Goal: Task Accomplishment & Management: Use online tool/utility

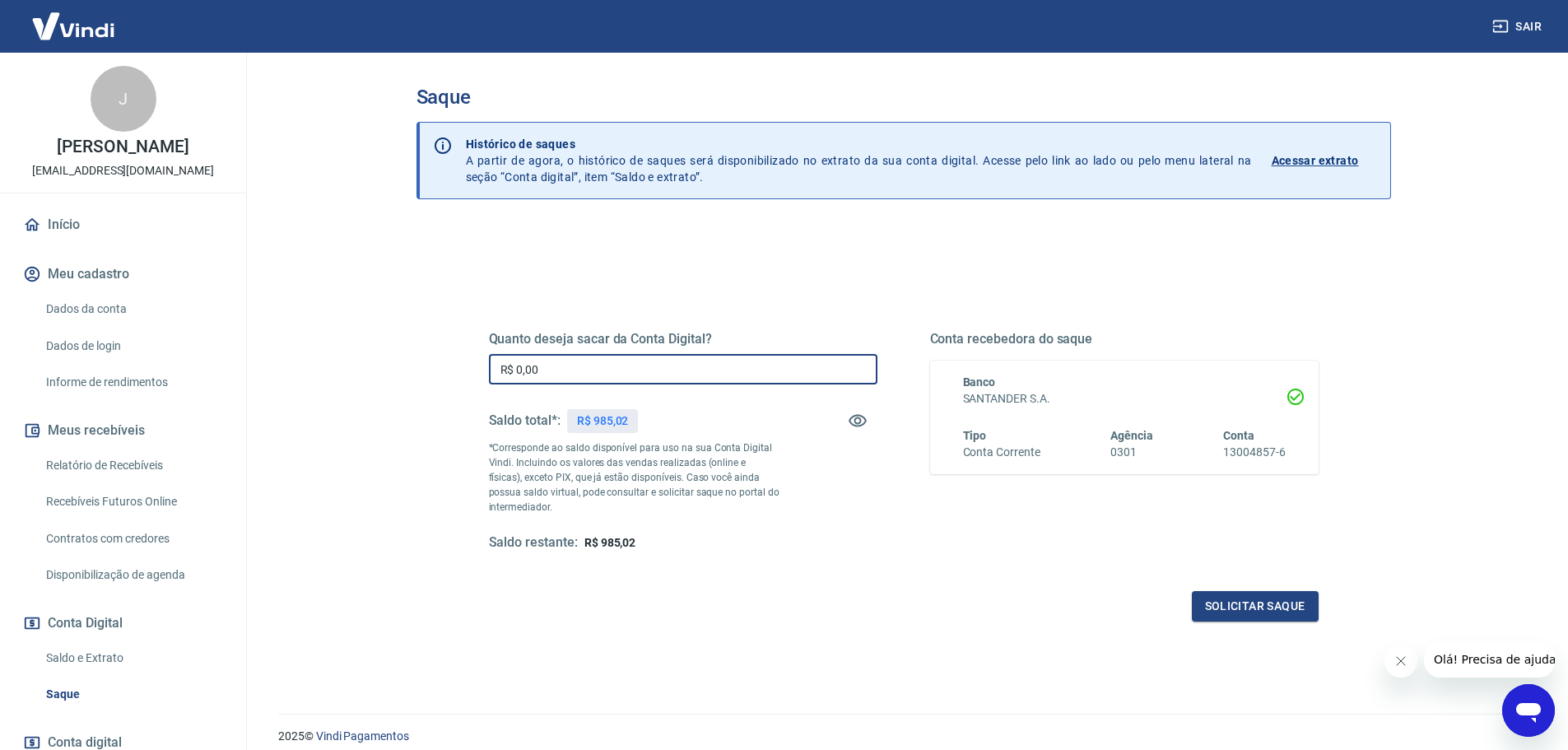
click at [702, 367] on input "R$ 0,00" at bounding box center [682, 369] width 388 height 30
type input "R$ 980,00"
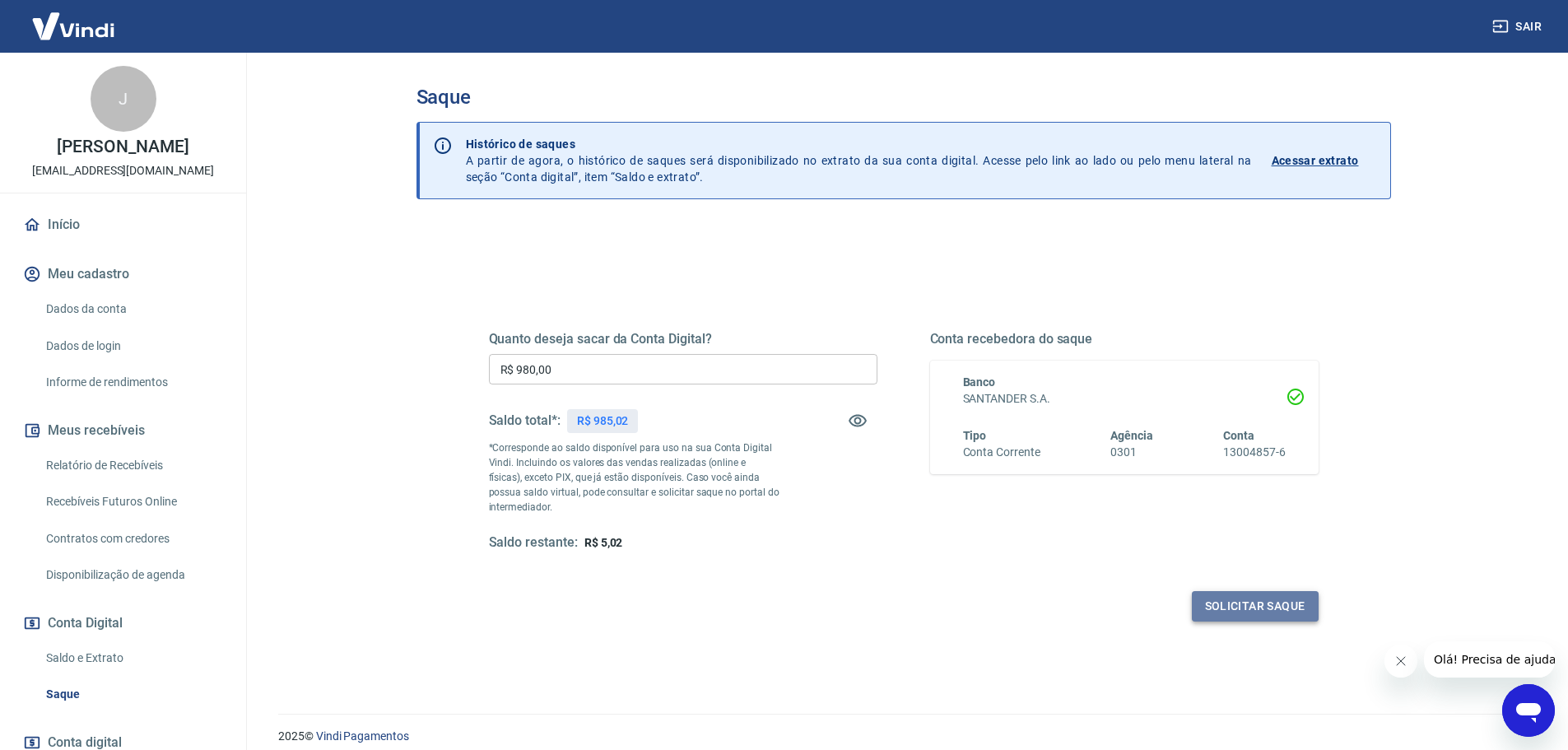
click at [1238, 610] on button "Solicitar saque" at bounding box center [1255, 606] width 127 height 30
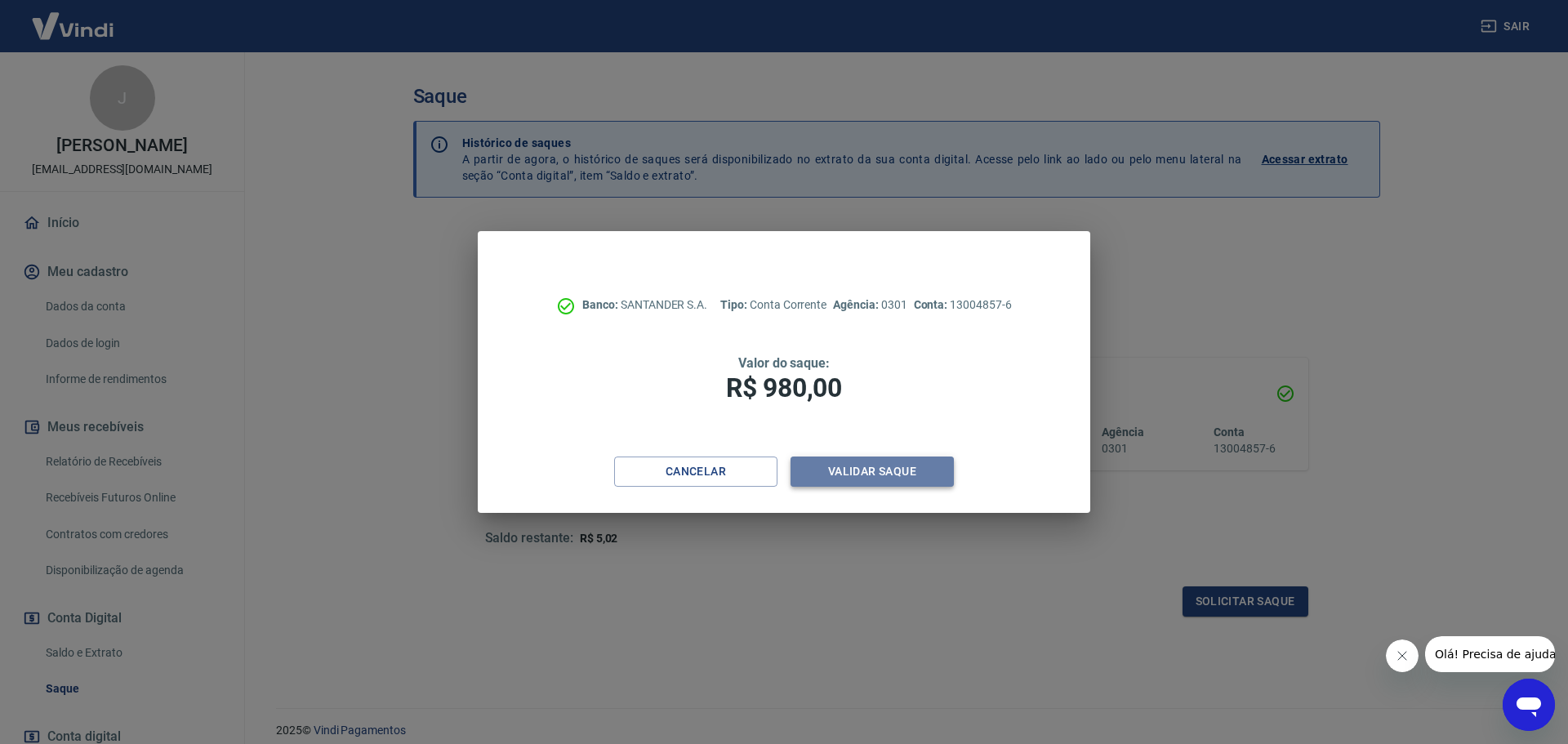
click at [824, 477] on button "Validar saque" at bounding box center [872, 472] width 163 height 30
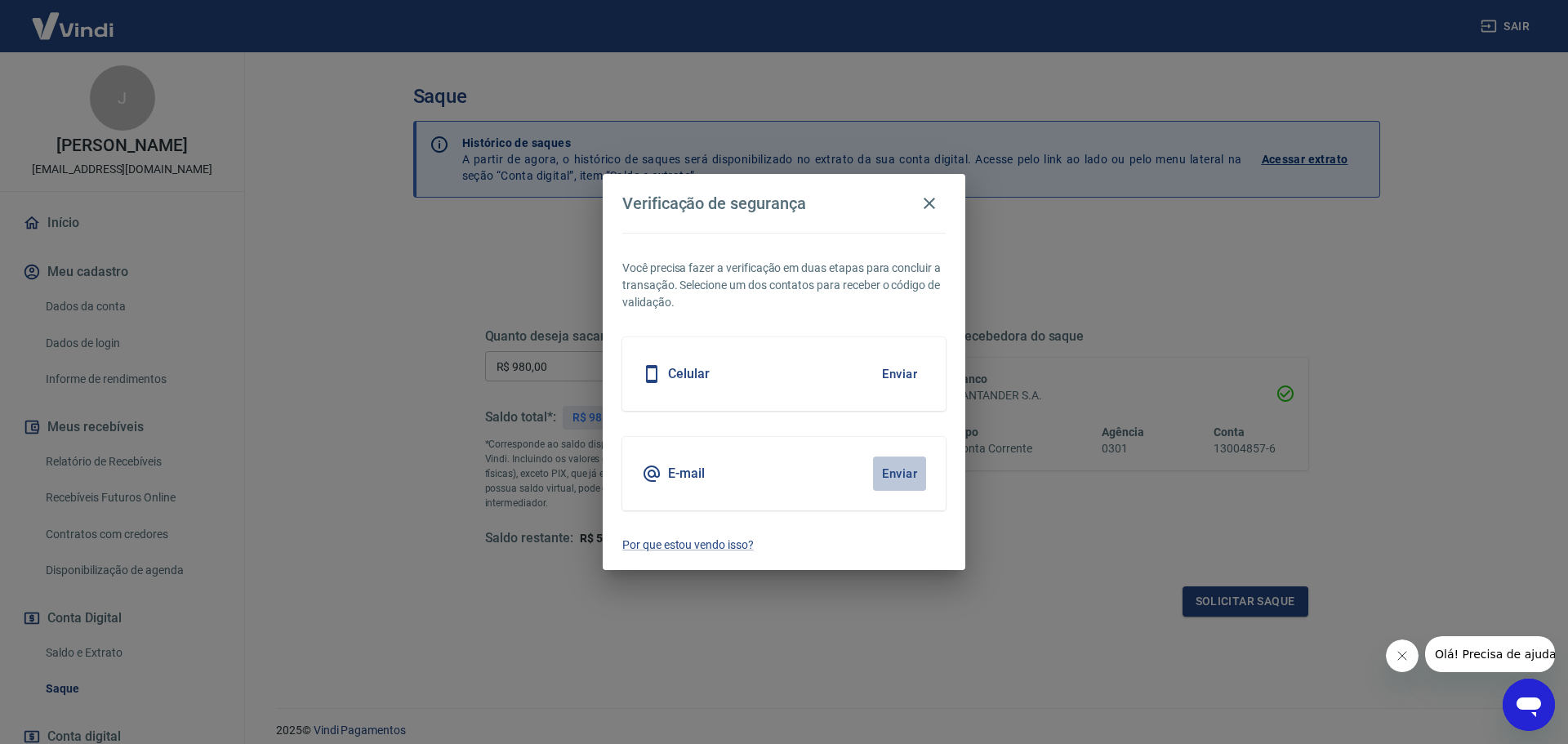
click at [896, 475] on button "Enviar" at bounding box center [899, 474] width 53 height 34
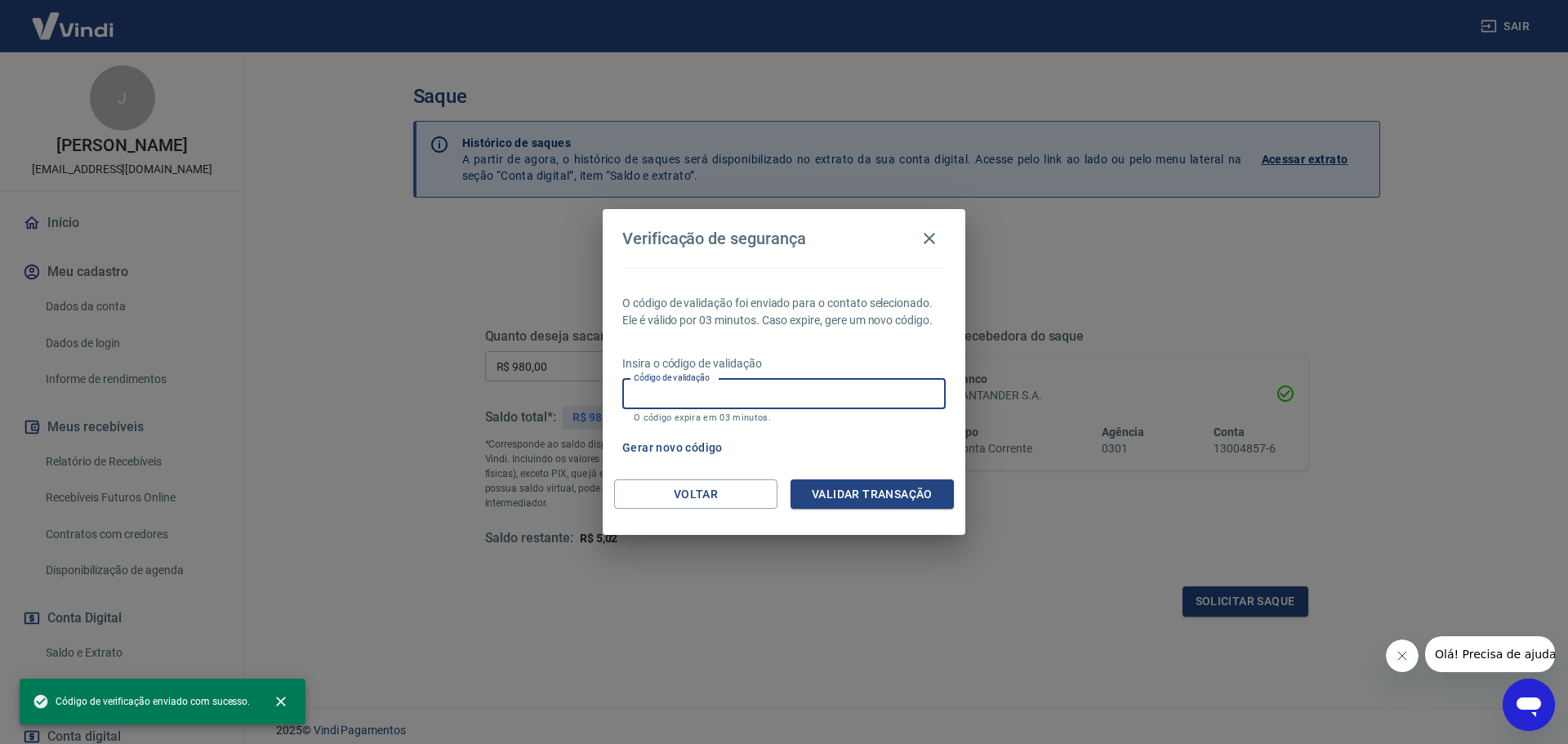
click at [765, 396] on input "Código de validação" at bounding box center [784, 394] width 324 height 30
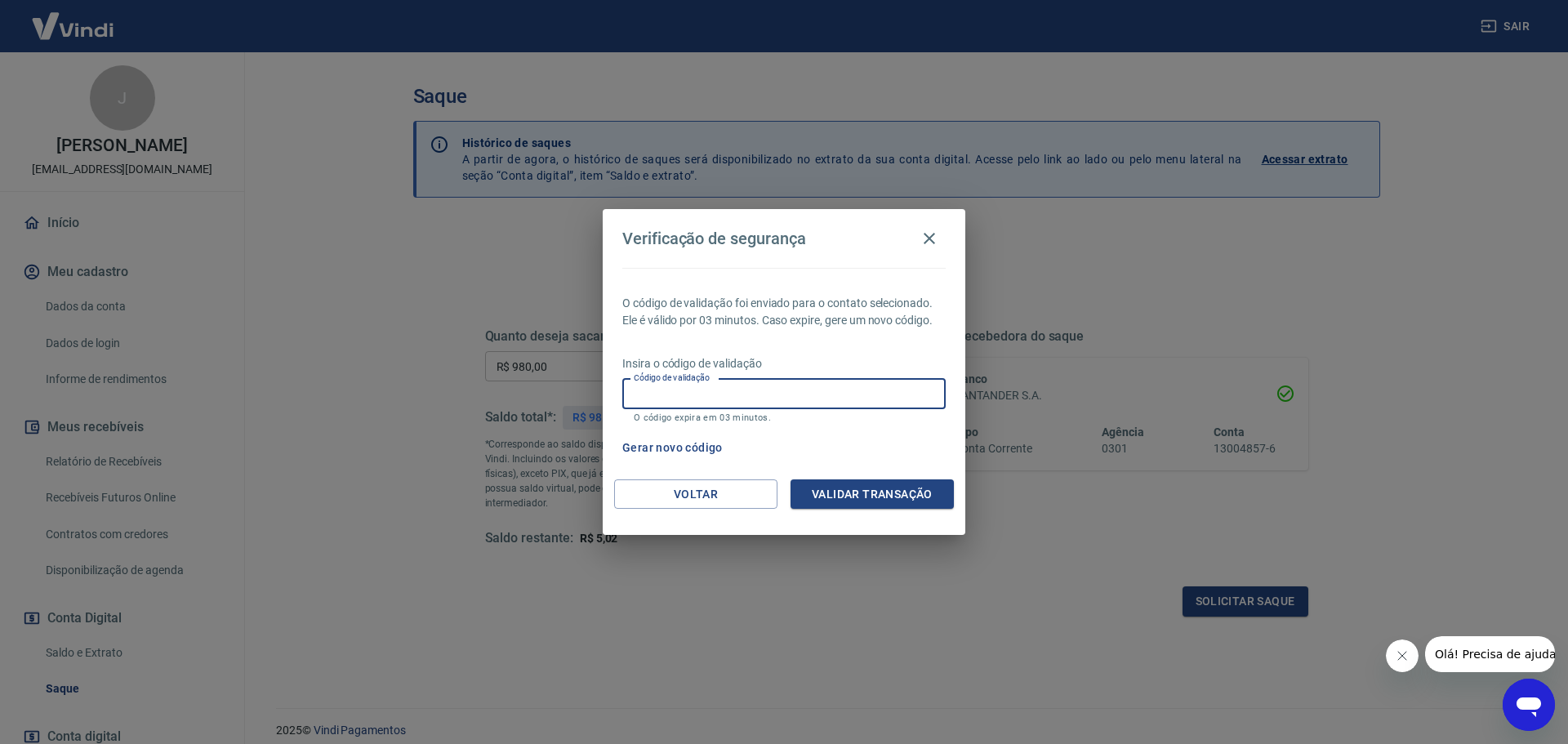
click at [780, 310] on p "O código de validação foi enviado para o contato selecionado. Ele é válido por …" at bounding box center [784, 312] width 324 height 34
click at [711, 401] on input "Código de validação" at bounding box center [784, 394] width 324 height 30
paste input "918928"
type input "918928"
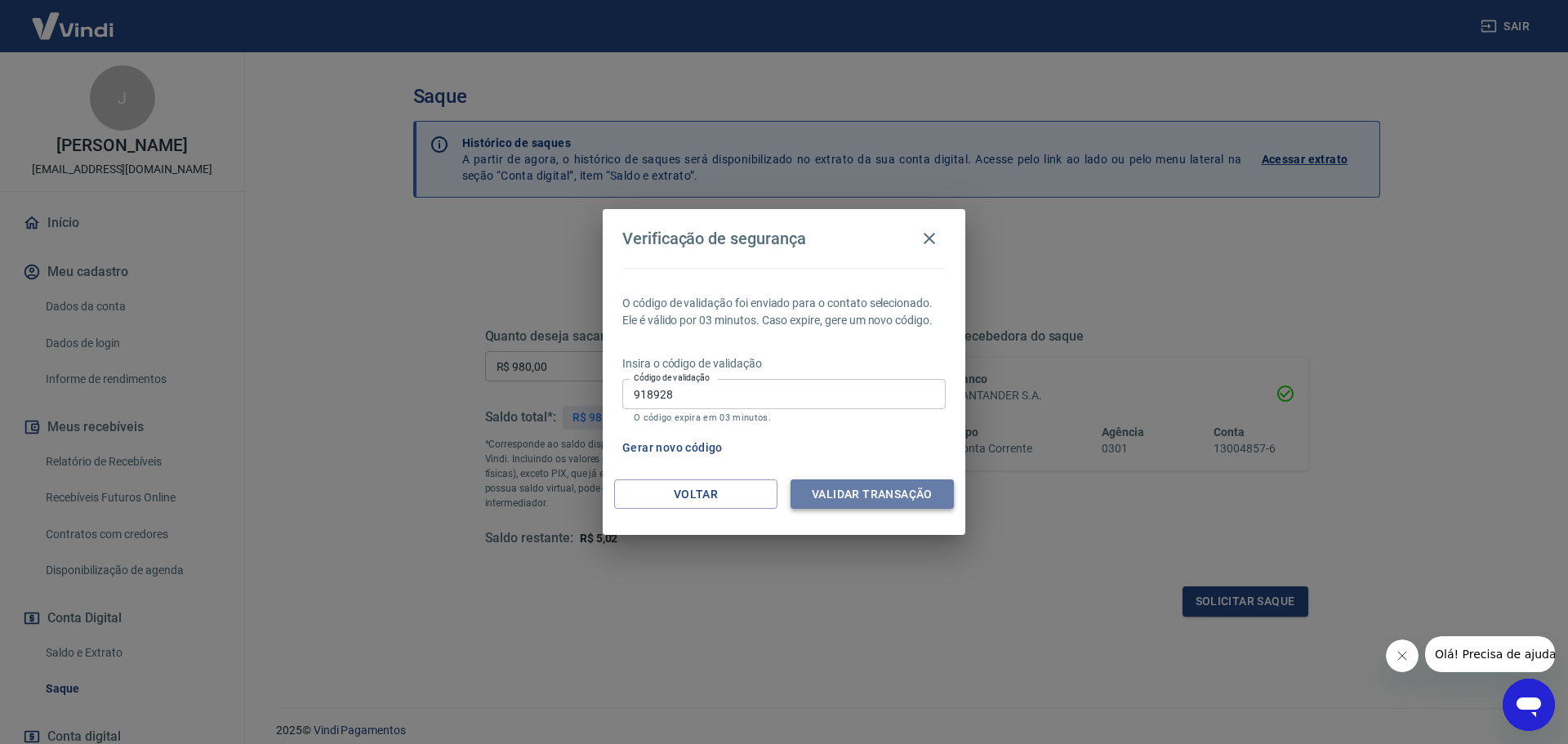
click at [869, 496] on button "Validar transação" at bounding box center [872, 494] width 163 height 30
